Goal: Check status: Check status

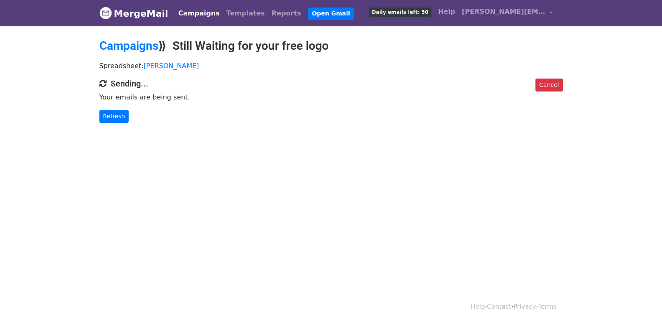
click at [115, 122] on body "MergeMail Campaigns Templates Reports Open Gmail Daily emails left: 50 Help abi…" at bounding box center [331, 78] width 662 height 156
drag, startPoint x: 116, startPoint y: 115, endPoint x: 137, endPoint y: 123, distance: 22.9
click at [116, 114] on link "Refresh" at bounding box center [114, 116] width 30 height 13
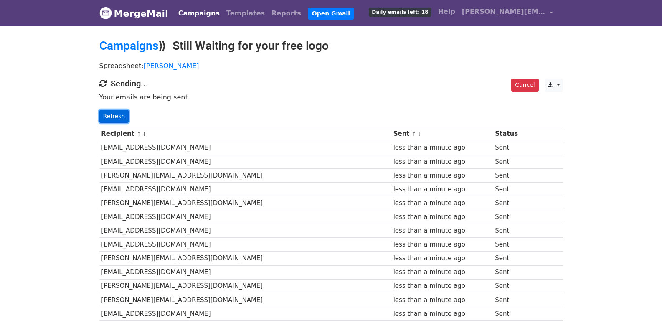
click at [106, 117] on link "Refresh" at bounding box center [114, 116] width 30 height 13
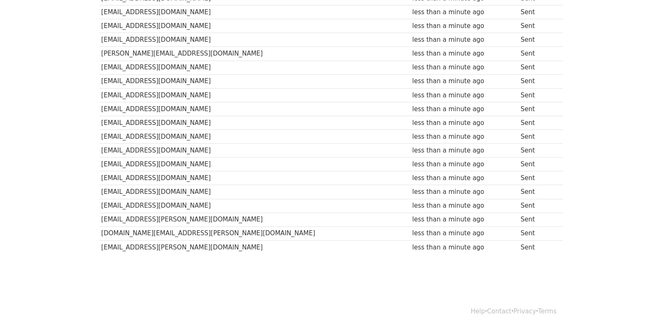
scroll to position [582, 0]
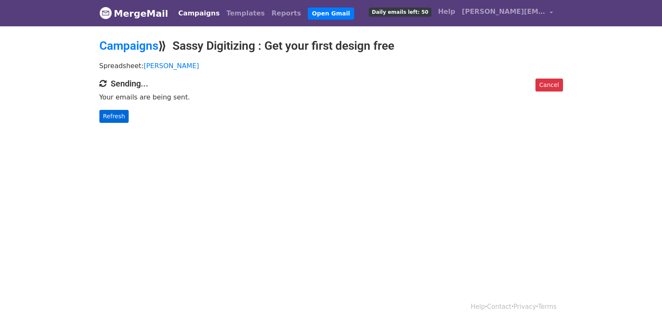
click at [114, 123] on body "MergeMail Campaigns Templates Reports Open Gmail Daily emails left: 50 Help abi…" at bounding box center [331, 78] width 662 height 156
click at [114, 119] on link "Refresh" at bounding box center [114, 116] width 30 height 13
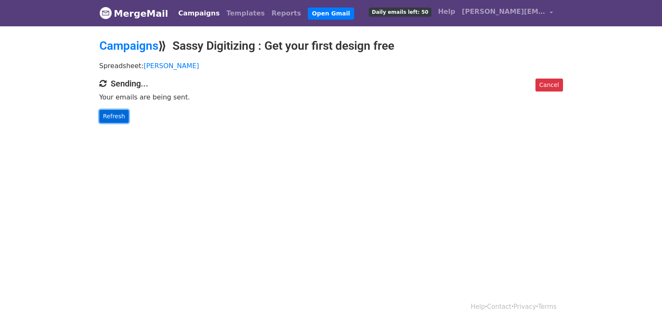
click at [106, 118] on link "Refresh" at bounding box center [114, 116] width 30 height 13
